Goal: Find contact information: Find contact information

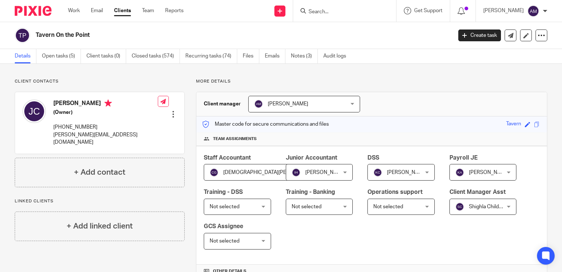
scroll to position [29, 0]
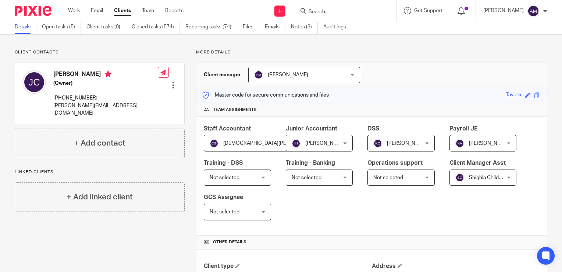
click at [332, 12] on input "Search" at bounding box center [341, 12] width 66 height 7
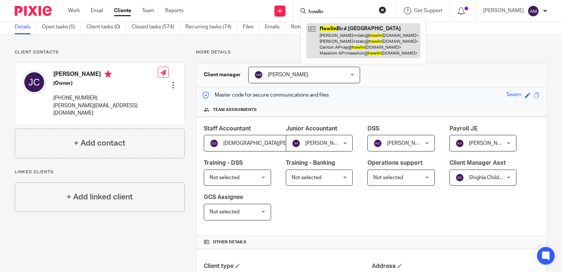
type input "howlin"
click at [346, 46] on link at bounding box center [364, 40] width 114 height 35
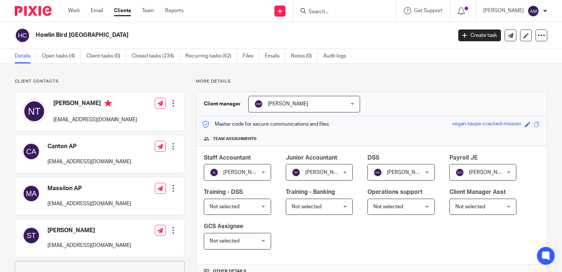
click at [334, 14] on input "Search" at bounding box center [341, 12] width 66 height 7
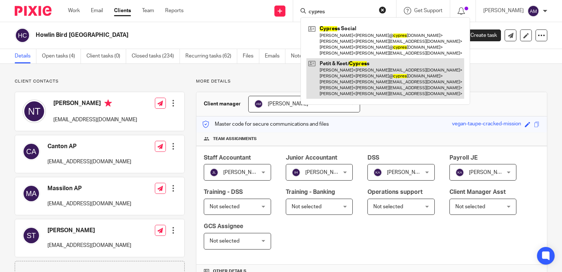
type input "cypres"
click at [366, 80] on link at bounding box center [386, 78] width 158 height 41
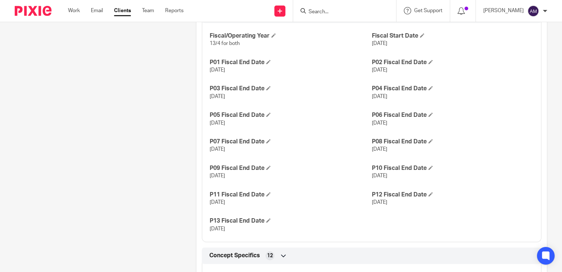
scroll to position [490, 0]
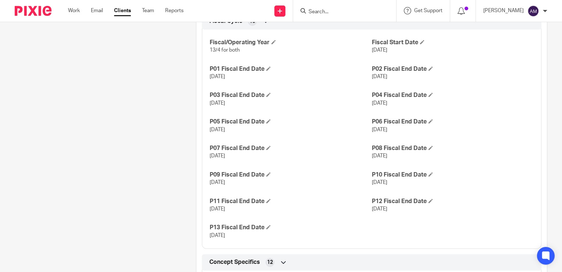
drag, startPoint x: 365, startPoint y: 129, endPoint x: 406, endPoint y: 130, distance: 41.6
click at [406, 130] on div "Fiscal/Operating Year 13/4 for both Fiscal Start Date Dec 30, 2024 P01 Fiscal E…" at bounding box center [372, 136] width 340 height 225
click at [247, 157] on p "[DATE]" at bounding box center [291, 155] width 162 height 7
drag, startPoint x: 242, startPoint y: 157, endPoint x: 208, endPoint y: 155, distance: 33.5
click at [210, 155] on p "[DATE]" at bounding box center [291, 155] width 162 height 7
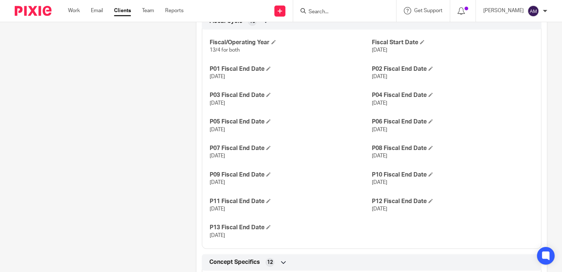
click at [328, 14] on input "Search" at bounding box center [341, 12] width 66 height 7
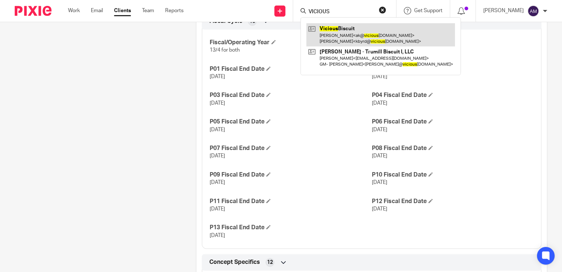
type input "VICIOUS"
click at [355, 42] on link at bounding box center [381, 34] width 149 height 23
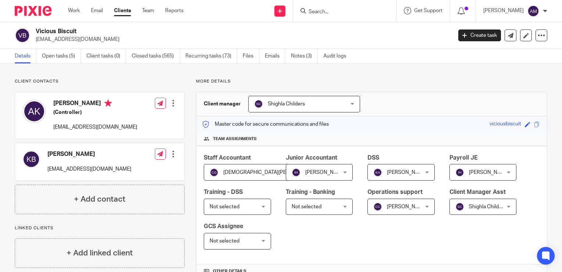
click at [340, 7] on form at bounding box center [347, 10] width 78 height 9
click at [327, 11] on input "Search" at bounding box center [341, 12] width 66 height 7
click at [327, 12] on input "Search" at bounding box center [341, 12] width 66 height 7
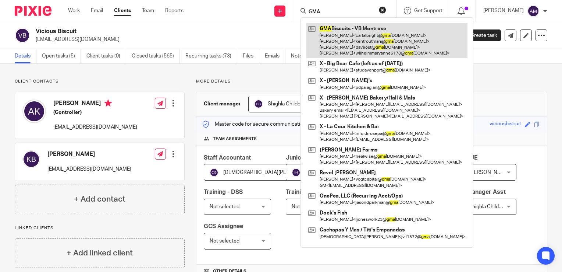
type input "GMA"
click at [355, 43] on link at bounding box center [387, 40] width 161 height 35
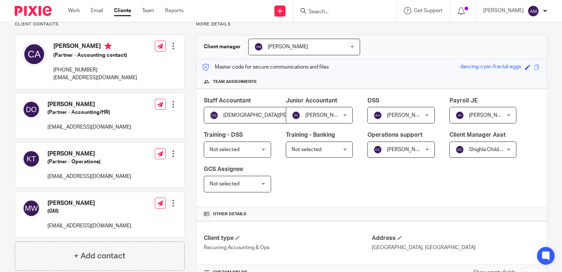
scroll to position [74, 0]
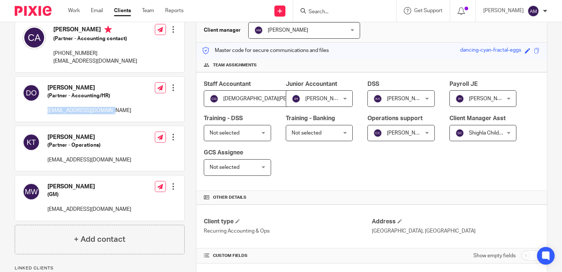
drag, startPoint x: 111, startPoint y: 111, endPoint x: 47, endPoint y: 108, distance: 64.5
click at [47, 108] on div "[PERSON_NAME] (Partner - Accounting/HR) [EMAIL_ADDRESS][DOMAIN_NAME] Edit conta…" at bounding box center [99, 99] width 169 height 45
copy p "[EMAIL_ADDRESS][DOMAIN_NAME]"
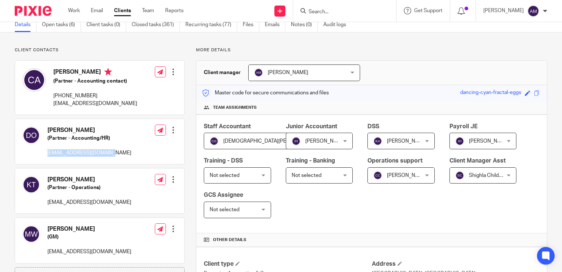
scroll to position [0, 0]
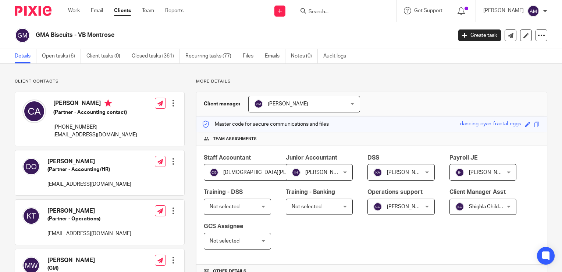
click at [342, 5] on div at bounding box center [344, 11] width 103 height 22
click at [328, 13] on input "Search" at bounding box center [341, 12] width 66 height 7
type input "PK"
click at [304, 12] on div "Send new email Create task Add client Request signature PK No results found. Tr…" at bounding box center [379, 11] width 368 height 22
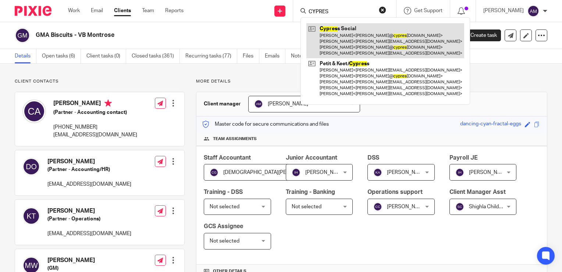
type input "CYPRES"
click at [374, 49] on link at bounding box center [386, 40] width 158 height 35
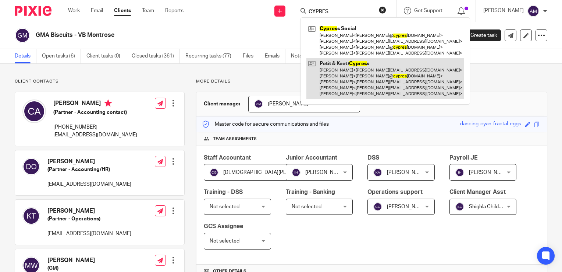
click at [365, 80] on link at bounding box center [386, 78] width 158 height 41
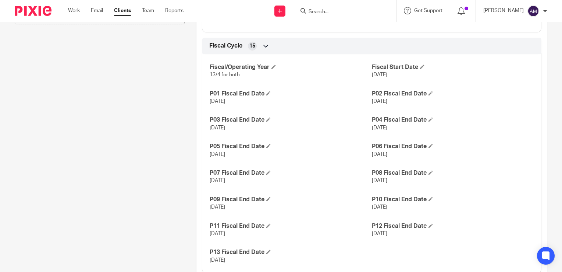
scroll to position [479, 0]
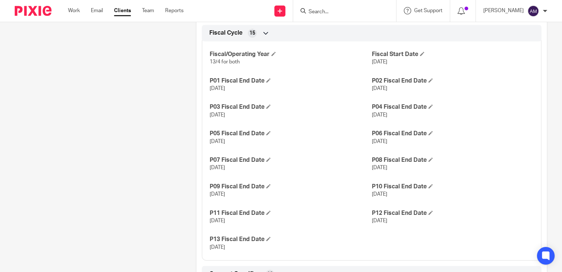
drag, startPoint x: 402, startPoint y: 166, endPoint x: 362, endPoint y: 166, distance: 40.1
click at [362, 166] on div "Fiscal/Operating Year 13/4 for both Fiscal Start Date [DATE] P01 Fiscal End Dat…" at bounding box center [372, 148] width 340 height 225
click at [137, 158] on div "Client contacts [PERSON_NAME] (GM) [PERSON_NAME][EMAIL_ADDRESS][DOMAIN_NAME] Ed…" at bounding box center [93, 27] width 181 height 854
click at [327, 15] on div at bounding box center [344, 11] width 103 height 22
drag, startPoint x: 324, startPoint y: 10, endPoint x: 318, endPoint y: 12, distance: 6.6
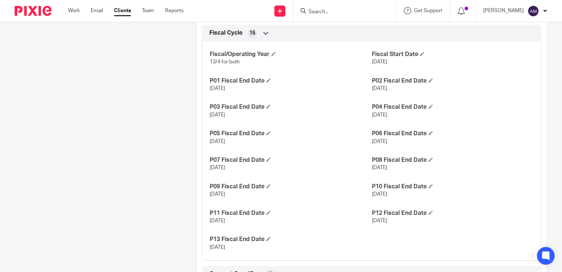
click at [323, 10] on input "Search" at bounding box center [341, 12] width 66 height 7
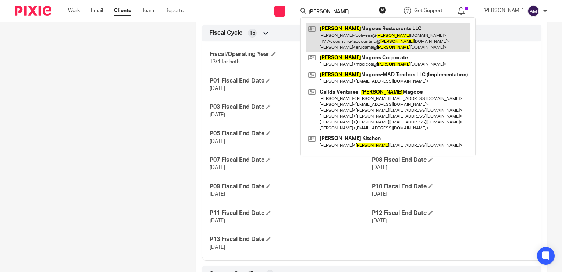
type input "[PERSON_NAME]"
click at [377, 35] on link at bounding box center [388, 37] width 163 height 29
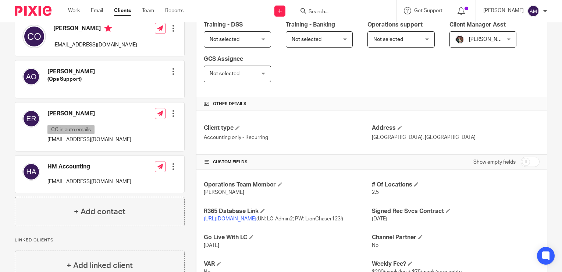
scroll to position [221, 0]
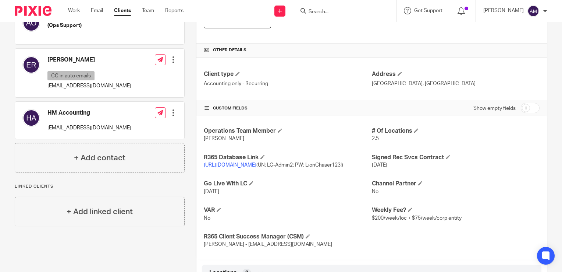
click at [257, 162] on link "[URL][DOMAIN_NAME]" at bounding box center [230, 164] width 53 height 5
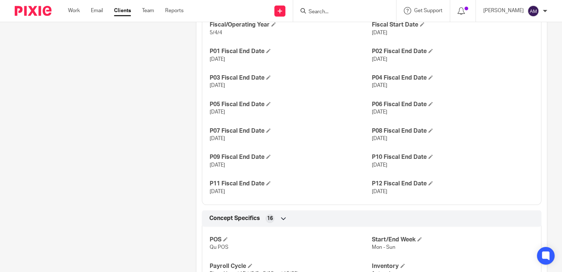
scroll to position [589, 0]
